Goal: Navigation & Orientation: Find specific page/section

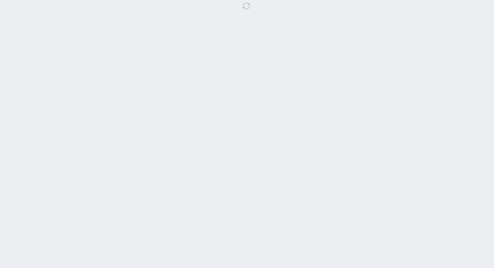
click at [325, 73] on body at bounding box center [247, 134] width 494 height 268
click at [137, 66] on body at bounding box center [247, 134] width 494 height 268
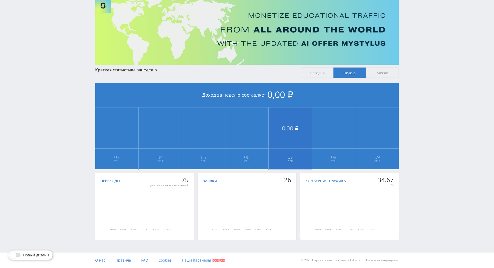
scroll to position [57, 0]
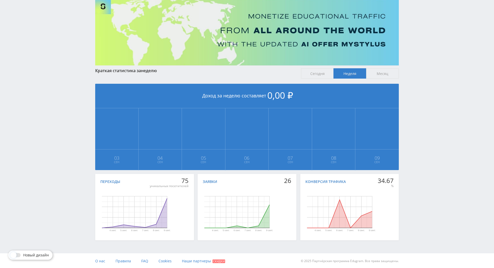
drag, startPoint x: 416, startPoint y: 91, endPoint x: 348, endPoint y: 36, distance: 87.0
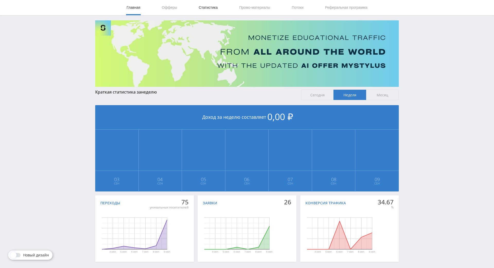
click at [202, 8] on link "Статистика" at bounding box center [208, 7] width 20 height 15
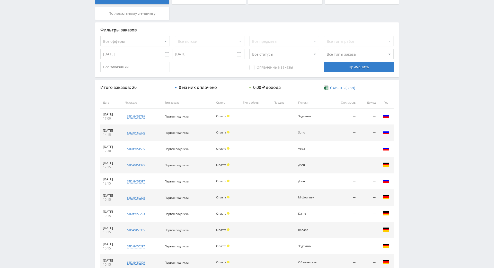
scroll to position [129, 0]
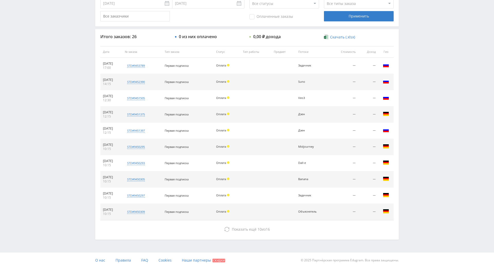
drag, startPoint x: 418, startPoint y: 112, endPoint x: 419, endPoint y: 130, distance: 17.3
drag, startPoint x: 412, startPoint y: 92, endPoint x: 412, endPoint y: 71, distance: 21.1
click at [412, 59] on div "Telegram-канал Инструменты База знаний Ваш менеджер: Alex Alex Online @edugram_…" at bounding box center [247, 52] width 494 height 432
drag, startPoint x: 412, startPoint y: 59, endPoint x: 412, endPoint y: 44, distance: 15.2
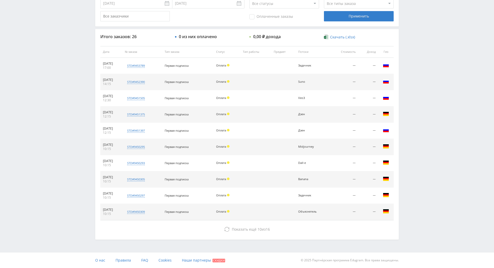
click at [412, 43] on div "Telegram-канал Инструменты База знаний Ваш менеджер: Alex Alex Online @edugram_…" at bounding box center [247, 52] width 494 height 432
drag, startPoint x: 412, startPoint y: 43, endPoint x: 409, endPoint y: 28, distance: 15.4
click at [409, 28] on div "Telegram-канал Инструменты База знаний Ваш менеджер: Alex Alex Online @edugram_…" at bounding box center [247, 52] width 494 height 432
click at [409, 27] on div "Telegram-канал Инструменты База знаний Ваш менеджер: Alex Alex Online @edugram_…" at bounding box center [247, 52] width 494 height 432
click at [405, 17] on div "Telegram-канал Инструменты База знаний Ваш менеджер: Alex Alex Online @edugram_…" at bounding box center [247, 52] width 494 height 432
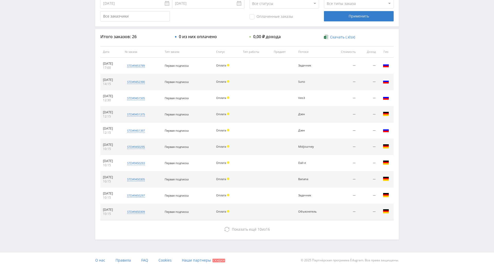
drag, startPoint x: 395, startPoint y: 74, endPoint x: 396, endPoint y: 84, distance: 9.9
drag, startPoint x: 372, startPoint y: 96, endPoint x: 371, endPoint y: 135, distance: 38.1
drag, startPoint x: 371, startPoint y: 135, endPoint x: 374, endPoint y: 163, distance: 28.7
drag, startPoint x: 431, startPoint y: 105, endPoint x: 428, endPoint y: 85, distance: 20.3
click at [428, 85] on div "Telegram-канал Инструменты База знаний Ваш менеджер: Alex Alex Online @edugram_…" at bounding box center [247, 52] width 494 height 432
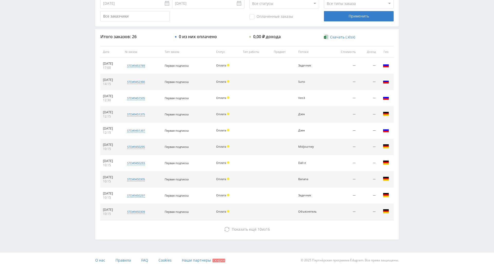
click at [428, 85] on div "Telegram-канал Инструменты База знаний Ваш менеджер: Alex Alex Online @edugram_…" at bounding box center [247, 52] width 494 height 432
drag, startPoint x: 428, startPoint y: 85, endPoint x: 420, endPoint y: 66, distance: 20.4
click at [420, 66] on div "Telegram-канал Инструменты База знаний Ваш менеджер: Alex Alex Online @edugram_…" at bounding box center [247, 52] width 494 height 432
drag, startPoint x: 418, startPoint y: 63, endPoint x: 409, endPoint y: 67, distance: 9.2
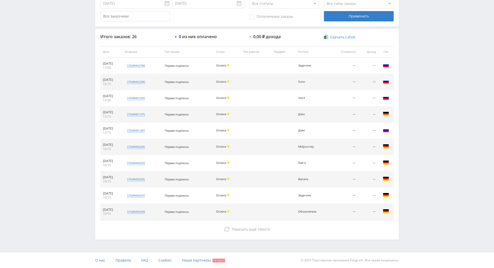
click at [418, 63] on div "Telegram-канал Инструменты База знаний Ваш менеджер: Alex Alex Online @edugram_…" at bounding box center [247, 52] width 494 height 432
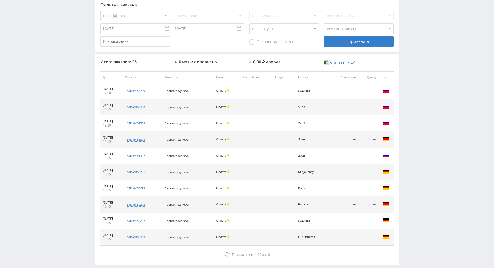
drag, startPoint x: 439, startPoint y: 138, endPoint x: 422, endPoint y: 101, distance: 41.0
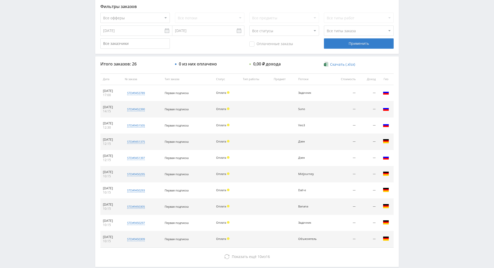
drag, startPoint x: 420, startPoint y: 89, endPoint x: 420, endPoint y: 84, distance: 4.4
click at [419, 72] on div "Telegram-канал Инструменты База знаний Ваш менеджер: Alex Alex Online @edugram_…" at bounding box center [247, 79] width 494 height 432
click at [419, 77] on div "Telegram-канал Инструменты База знаний Ваш менеджер: Alex Alex Online @edugram_…" at bounding box center [247, 79] width 494 height 432
click at [414, 72] on div "Telegram-канал Инструменты База знаний Ваш менеджер: Alex Alex Online @edugram_…" at bounding box center [247, 79] width 494 height 432
drag, startPoint x: 414, startPoint y: 72, endPoint x: 410, endPoint y: 69, distance: 5.1
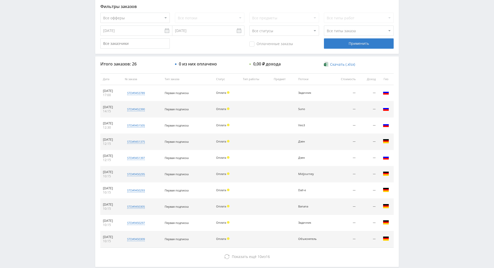
click at [408, 68] on div "Telegram-канал Инструменты База знаний Ваш менеджер: Alex Alex Online @edugram_…" at bounding box center [247, 79] width 494 height 432
click at [412, 69] on div "Telegram-канал Инструменты База знаний Ваш менеджер: Alex Alex Online @edugram_…" at bounding box center [247, 79] width 494 height 432
click at [408, 66] on div "Telegram-канал Инструменты База знаний Ваш менеджер: Alex Alex Online @edugram_…" at bounding box center [247, 79] width 494 height 432
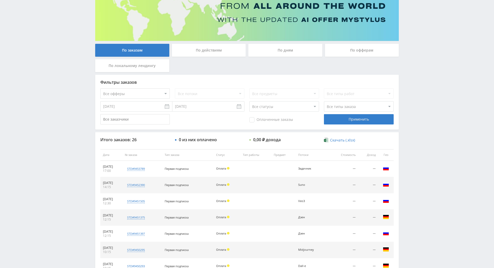
scroll to position [0, 0]
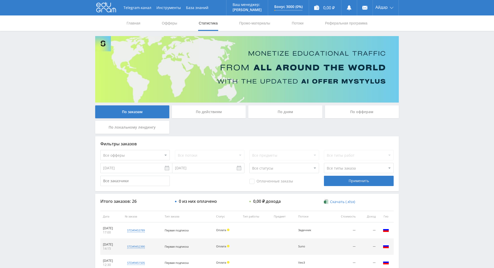
drag, startPoint x: 416, startPoint y: 118, endPoint x: 356, endPoint y: 39, distance: 98.8
click at [206, 23] on link "Статистика" at bounding box center [208, 22] width 20 height 15
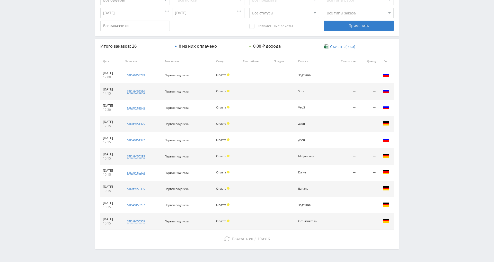
drag, startPoint x: 427, startPoint y: 136, endPoint x: 428, endPoint y: 187, distance: 51.0
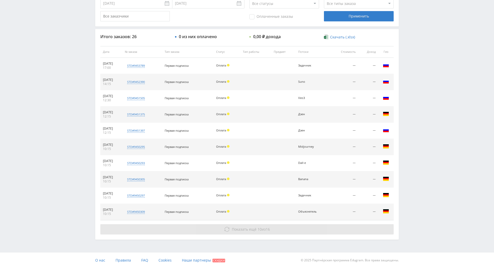
click at [278, 224] on button "Показать ещё 10 из 16" at bounding box center [246, 229] width 293 height 10
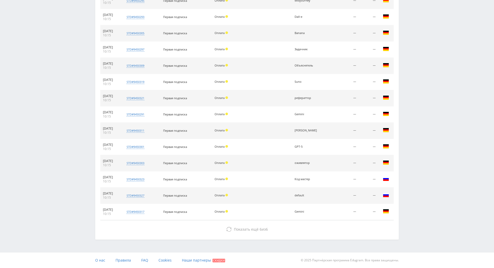
scroll to position [330, 0]
drag, startPoint x: 419, startPoint y: 131, endPoint x: 367, endPoint y: 194, distance: 82.1
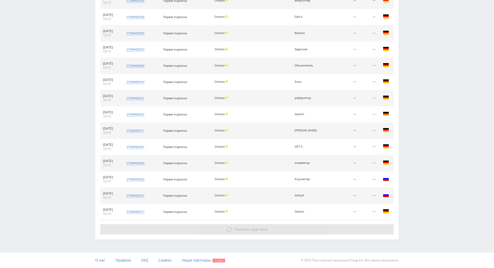
click at [296, 224] on button "Показать ещё 6 из 6" at bounding box center [246, 229] width 293 height 10
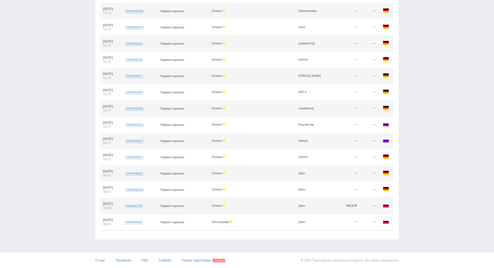
drag, startPoint x: 415, startPoint y: 128, endPoint x: 413, endPoint y: 189, distance: 60.8
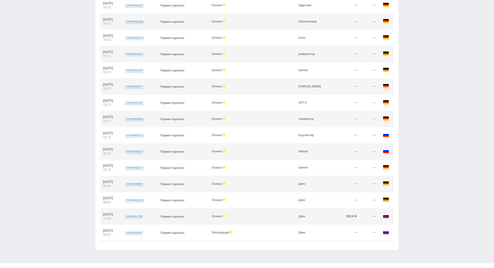
scroll to position [0, 0]
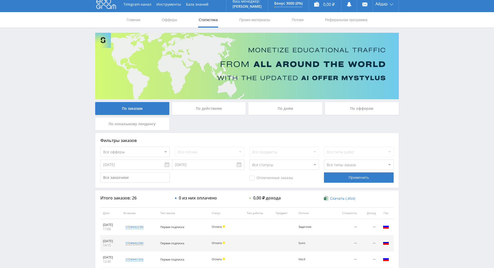
drag, startPoint x: 411, startPoint y: 180, endPoint x: 395, endPoint y: 100, distance: 82.0
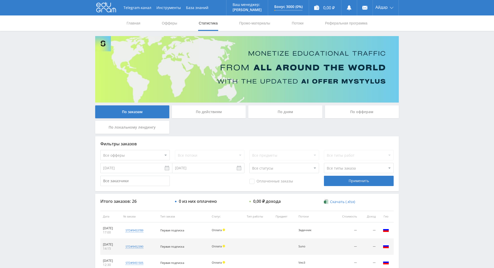
click at [223, 111] on div "По действиям" at bounding box center [209, 111] width 74 height 13
click at [0, 0] on input "По действиям" at bounding box center [0, 0] width 0 height 0
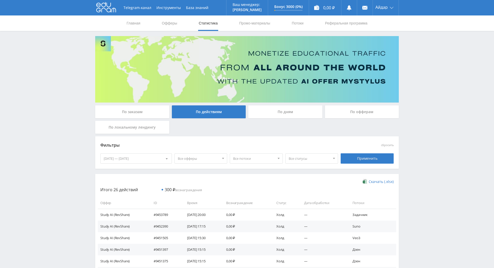
click at [271, 113] on div "По дням" at bounding box center [285, 111] width 74 height 13
click at [0, 0] on input "По дням" at bounding box center [0, 0] width 0 height 0
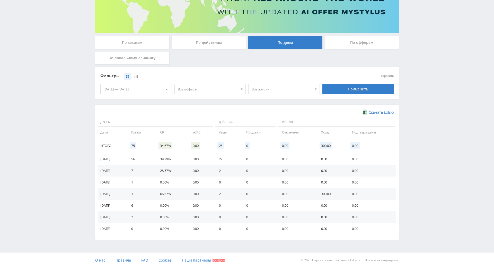
scroll to position [89, 0]
drag, startPoint x: 429, startPoint y: 125, endPoint x: 426, endPoint y: 143, distance: 17.8
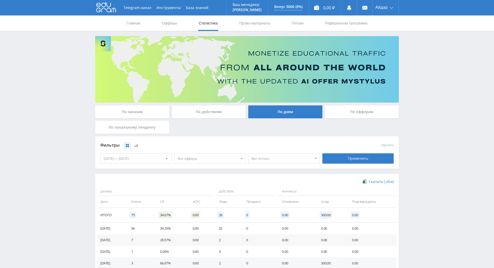
drag, startPoint x: 428, startPoint y: 136, endPoint x: 376, endPoint y: 75, distance: 80.7
click at [255, 23] on link "Промо-материалы" at bounding box center [255, 22] width 32 height 15
select select "340"
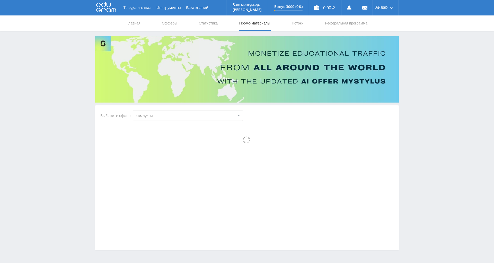
select select "340"
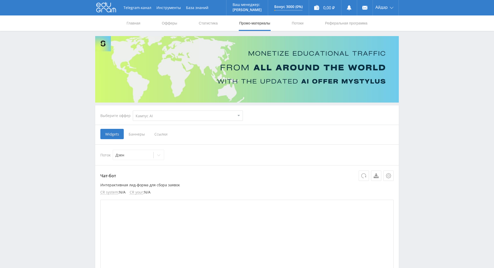
click at [289, 23] on nav "Главная Офферы Статистика Промо-материалы Потоки Реферальная программа" at bounding box center [247, 22] width 242 height 15
click at [292, 23] on link "Потоки" at bounding box center [297, 22] width 13 height 15
